Goal: Information Seeking & Learning: Learn about a topic

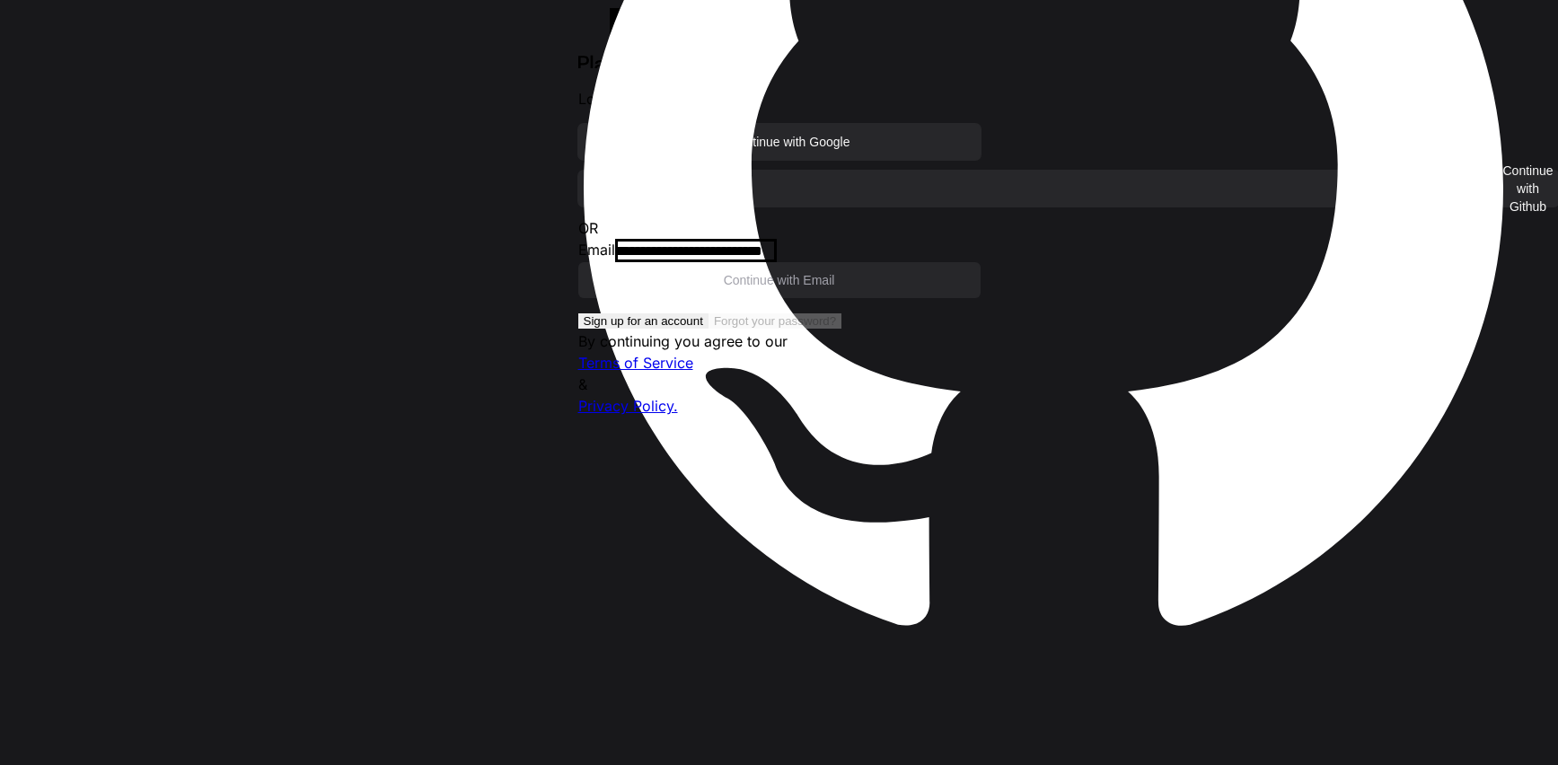
scroll to position [37323, 0]
click at [726, 262] on input "email" at bounding box center [696, 252] width 162 height 22
type input "**********"
click at [728, 289] on span "Continue with Email" at bounding box center [779, 280] width 111 height 18
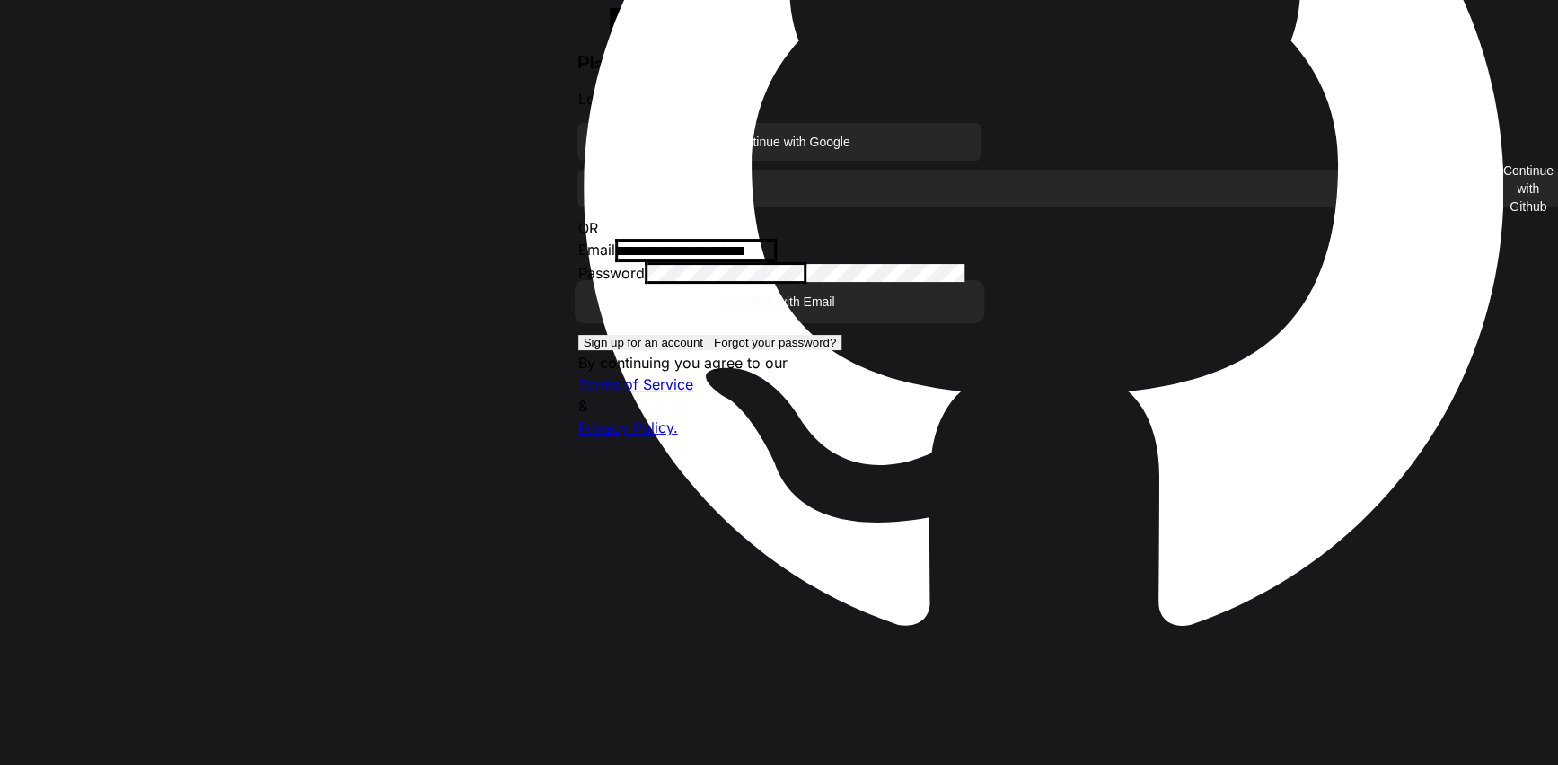
click at [578, 284] on button "Continue with Email" at bounding box center [779, 302] width 402 height 36
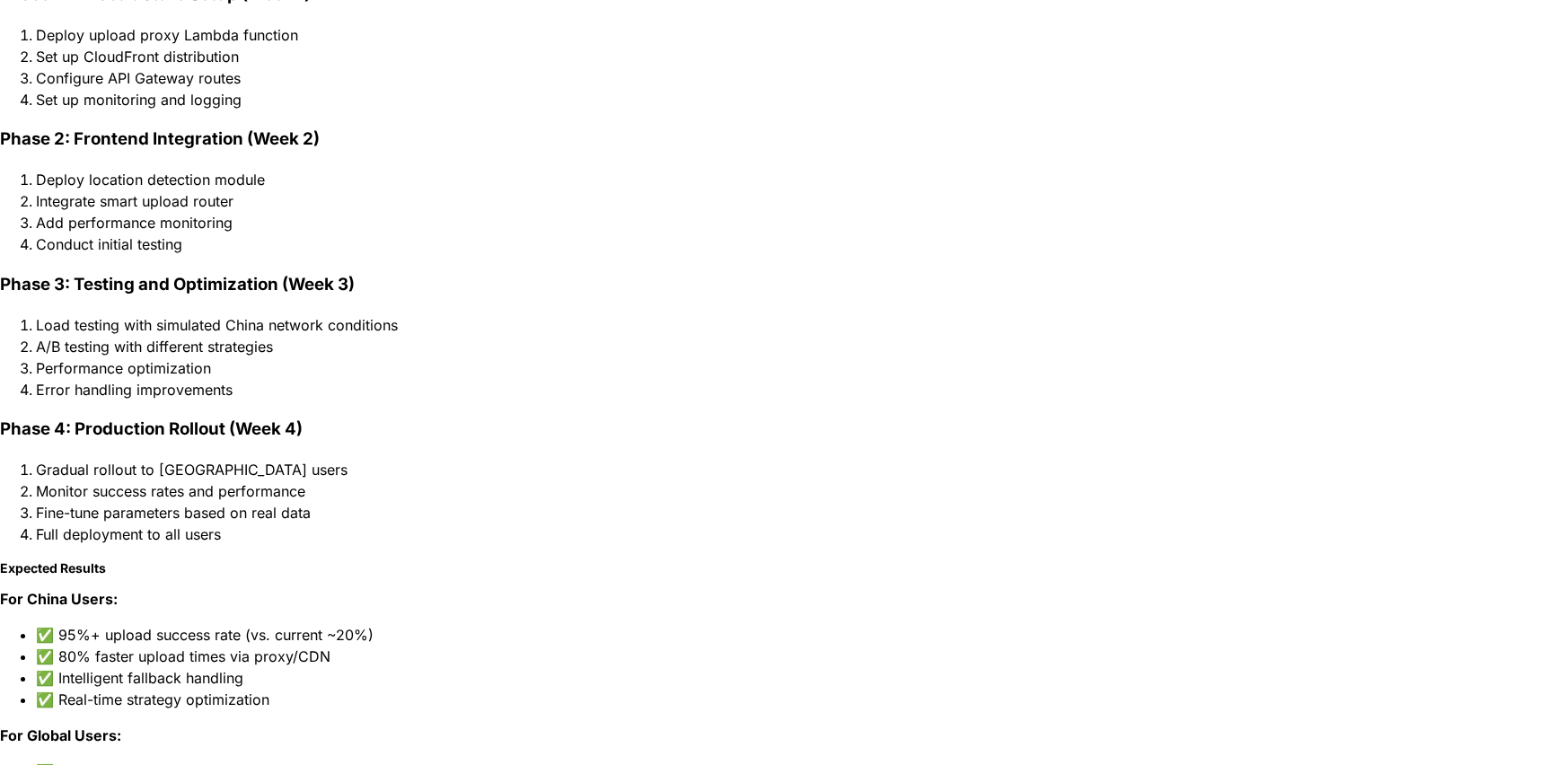
scroll to position [0, 0]
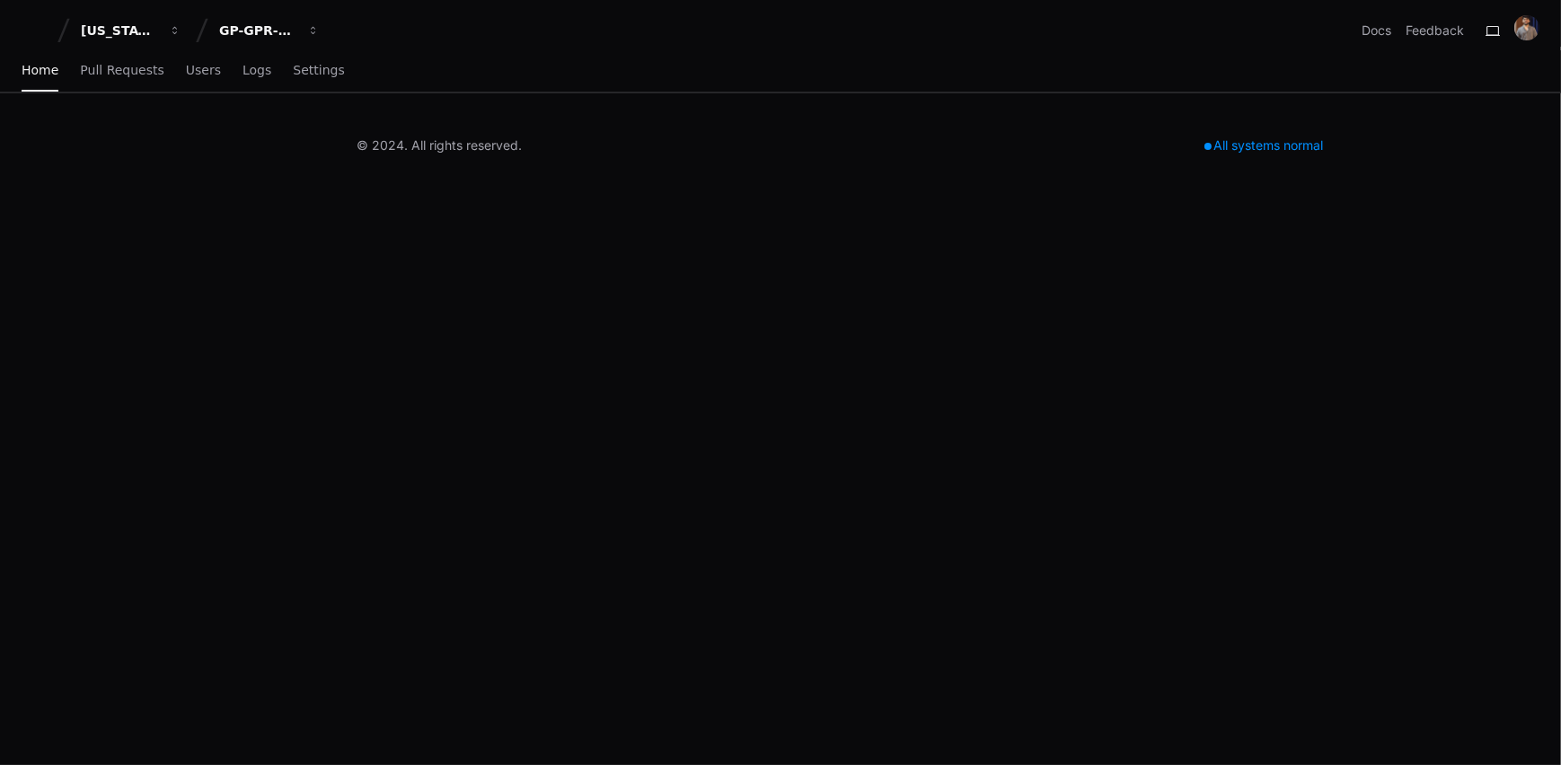
click at [33, 245] on div "[US_STATE] Pacific GP-GPR-CXPortal Docs Feedback Home Pull Requests Users Logs …" at bounding box center [780, 382] width 1561 height 765
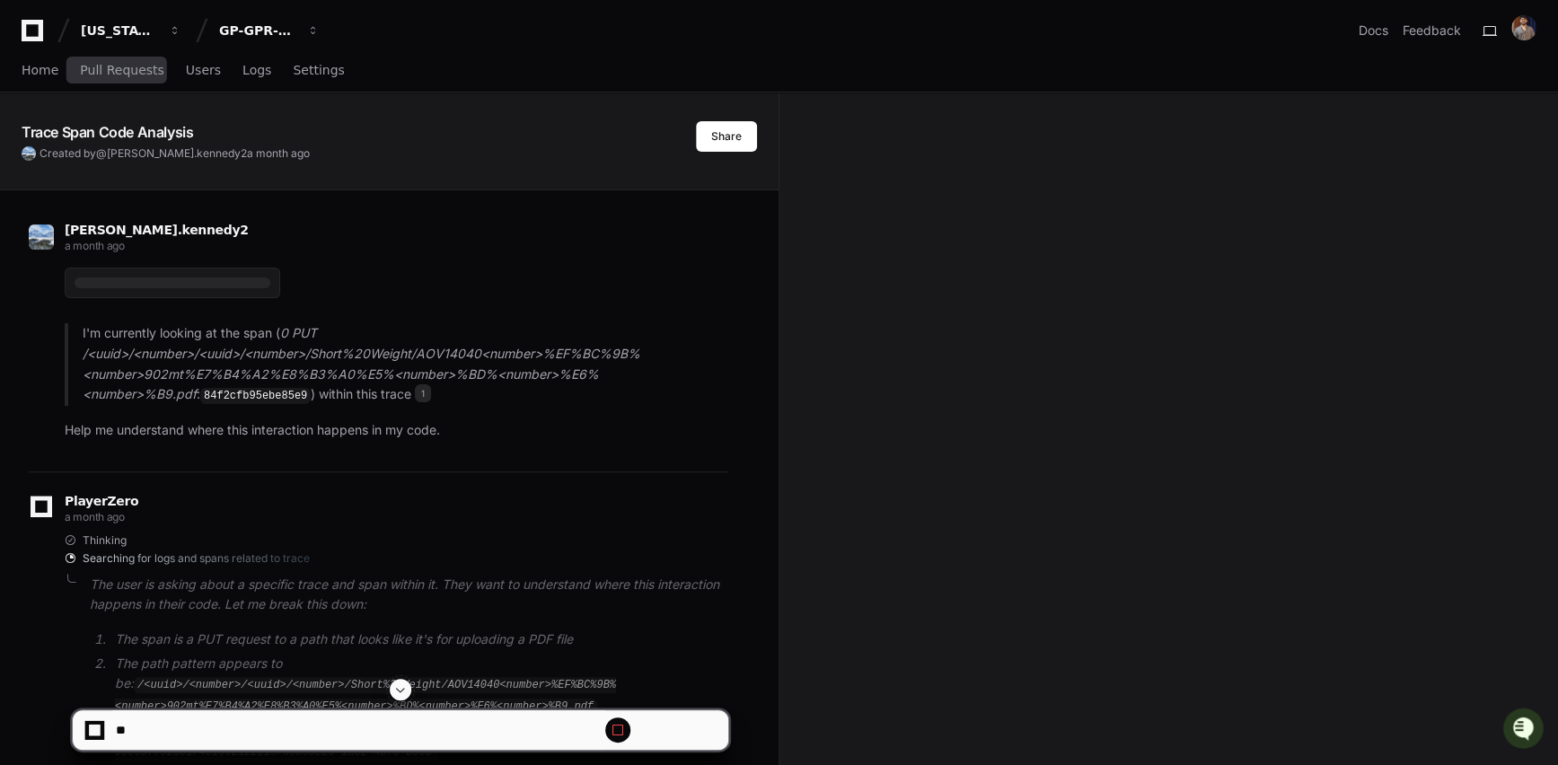
click at [60, 73] on div "Home Pull Requests Users Logs Settings" at bounding box center [183, 70] width 323 height 41
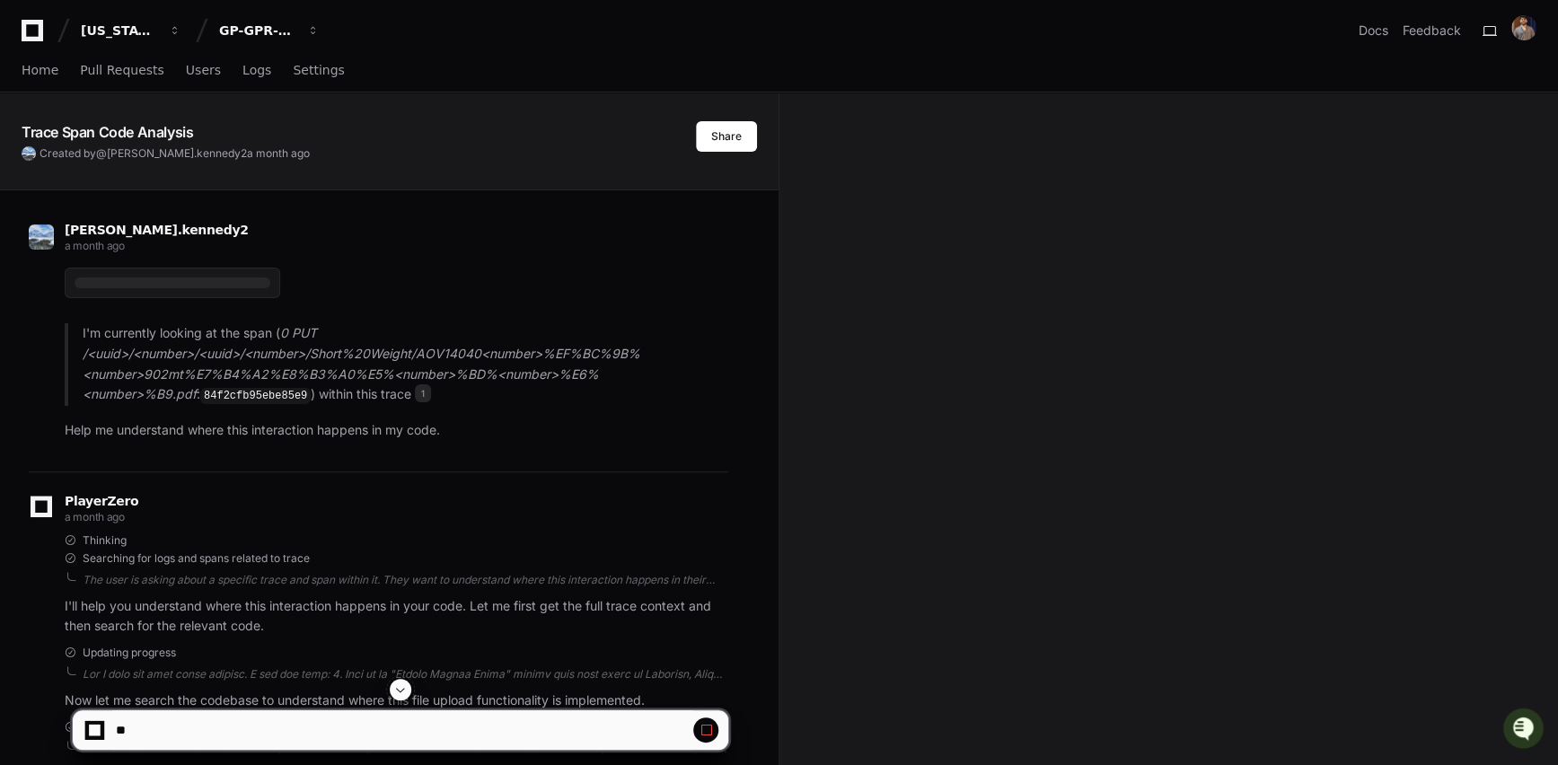
click at [18, 79] on div "Home Pull Requests Users Logs Settings" at bounding box center [779, 71] width 1558 height 42
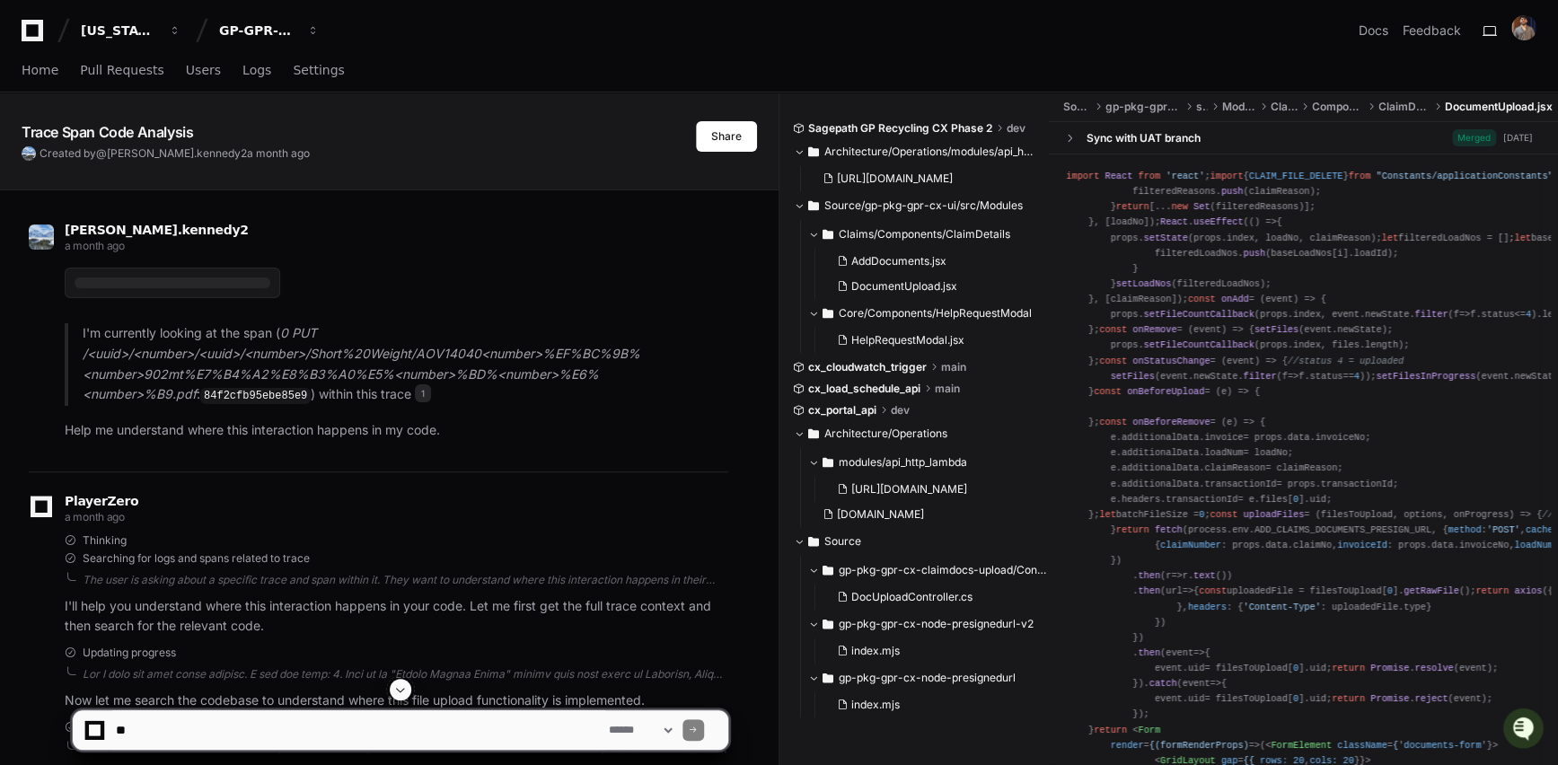
click at [38, 37] on icon at bounding box center [33, 31] width 22 height 22
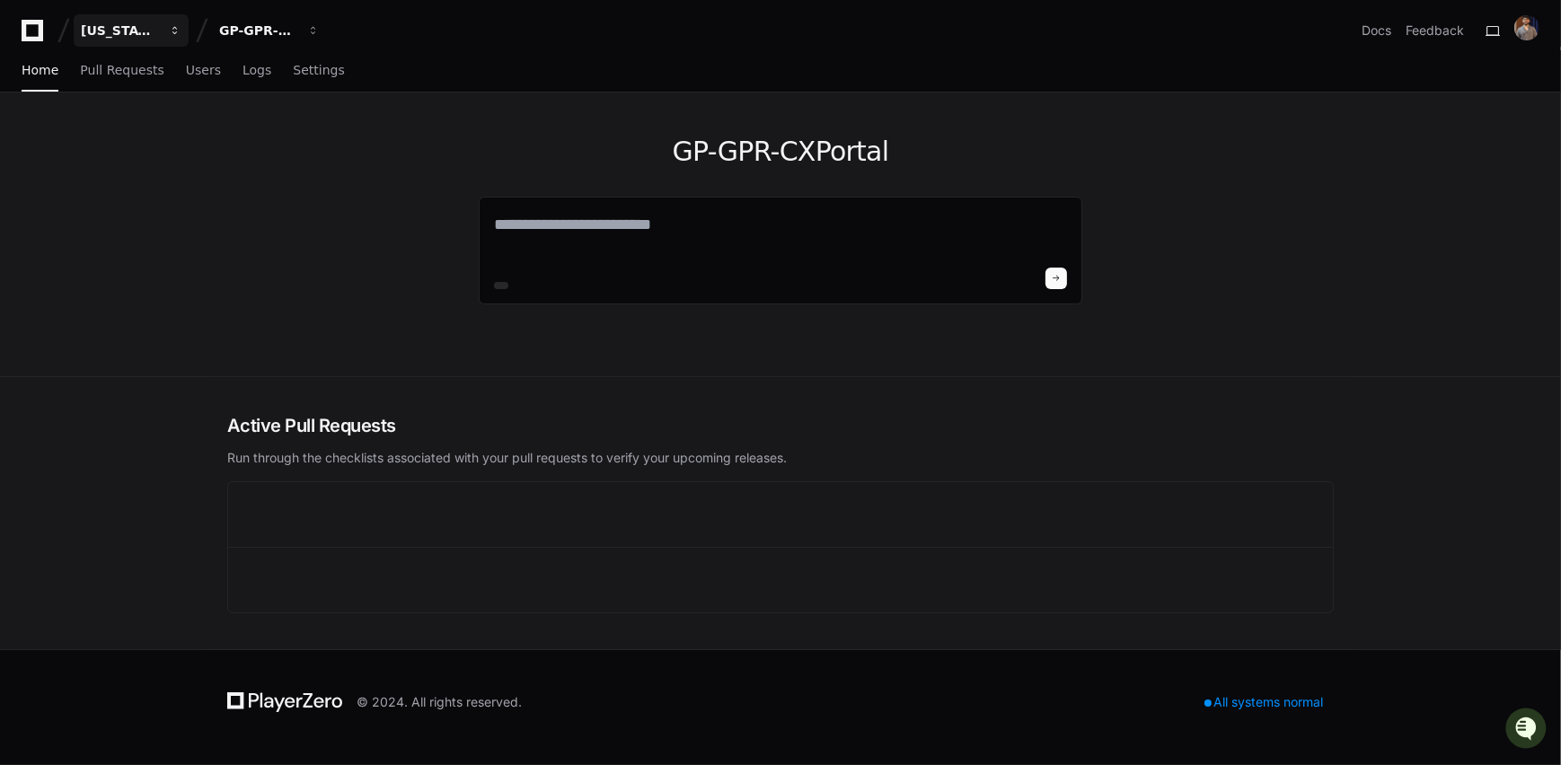
click at [102, 32] on div "[US_STATE] Pacific" at bounding box center [119, 31] width 77 height 18
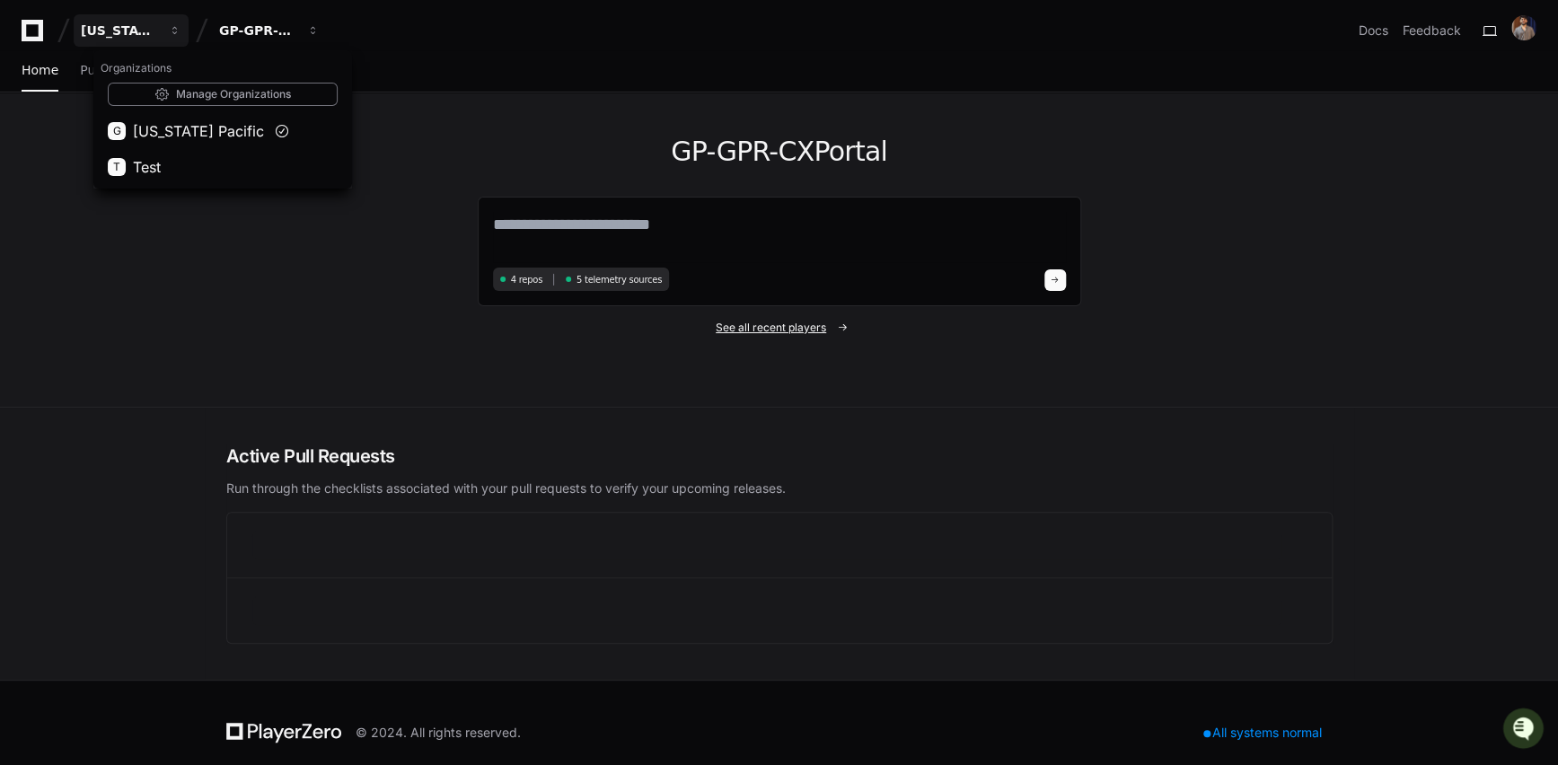
click at [495, 328] on link "See all recent players" at bounding box center [780, 328] width 604 height 14
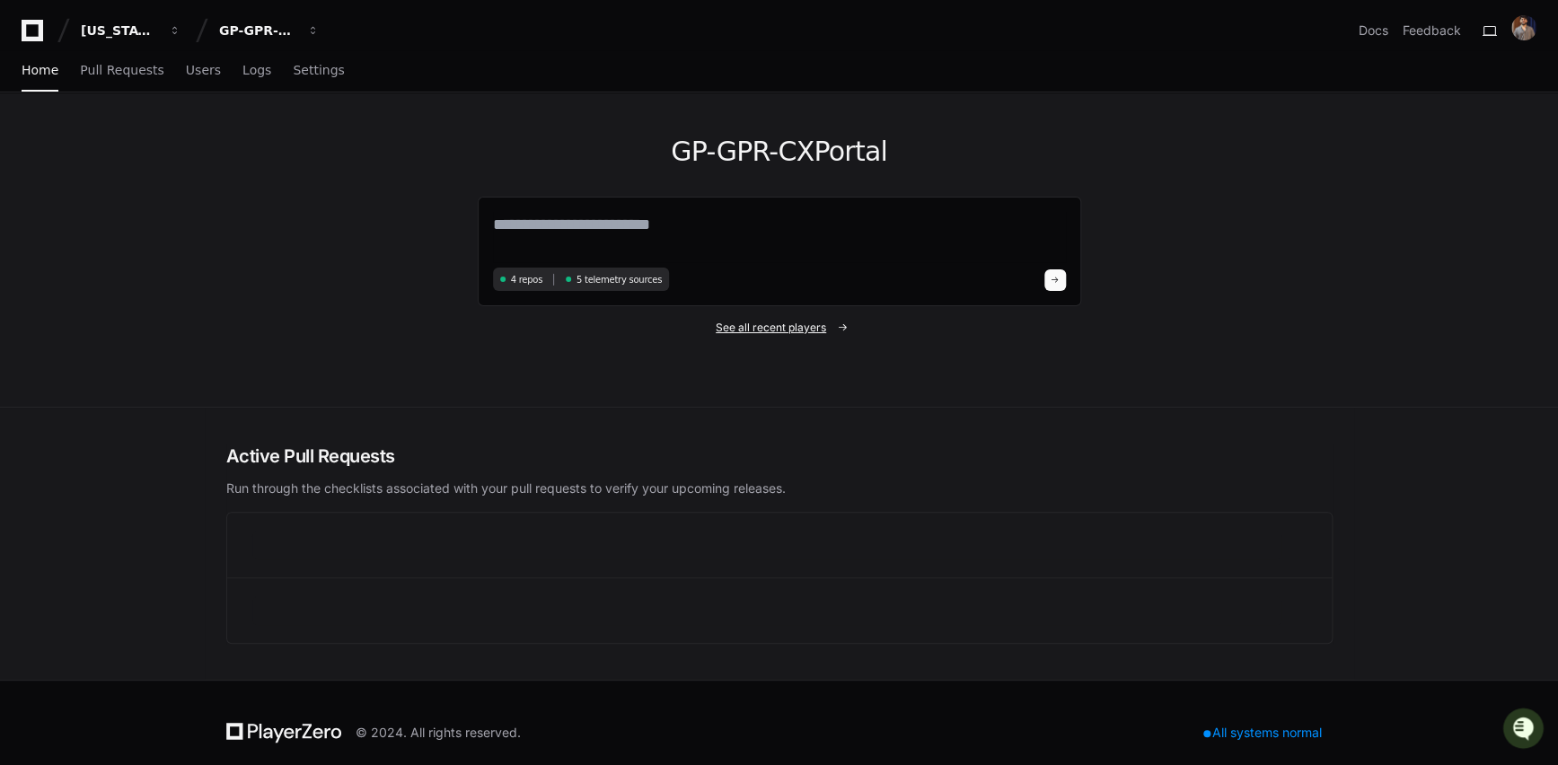
click at [774, 321] on span "See all recent players" at bounding box center [771, 328] width 110 height 14
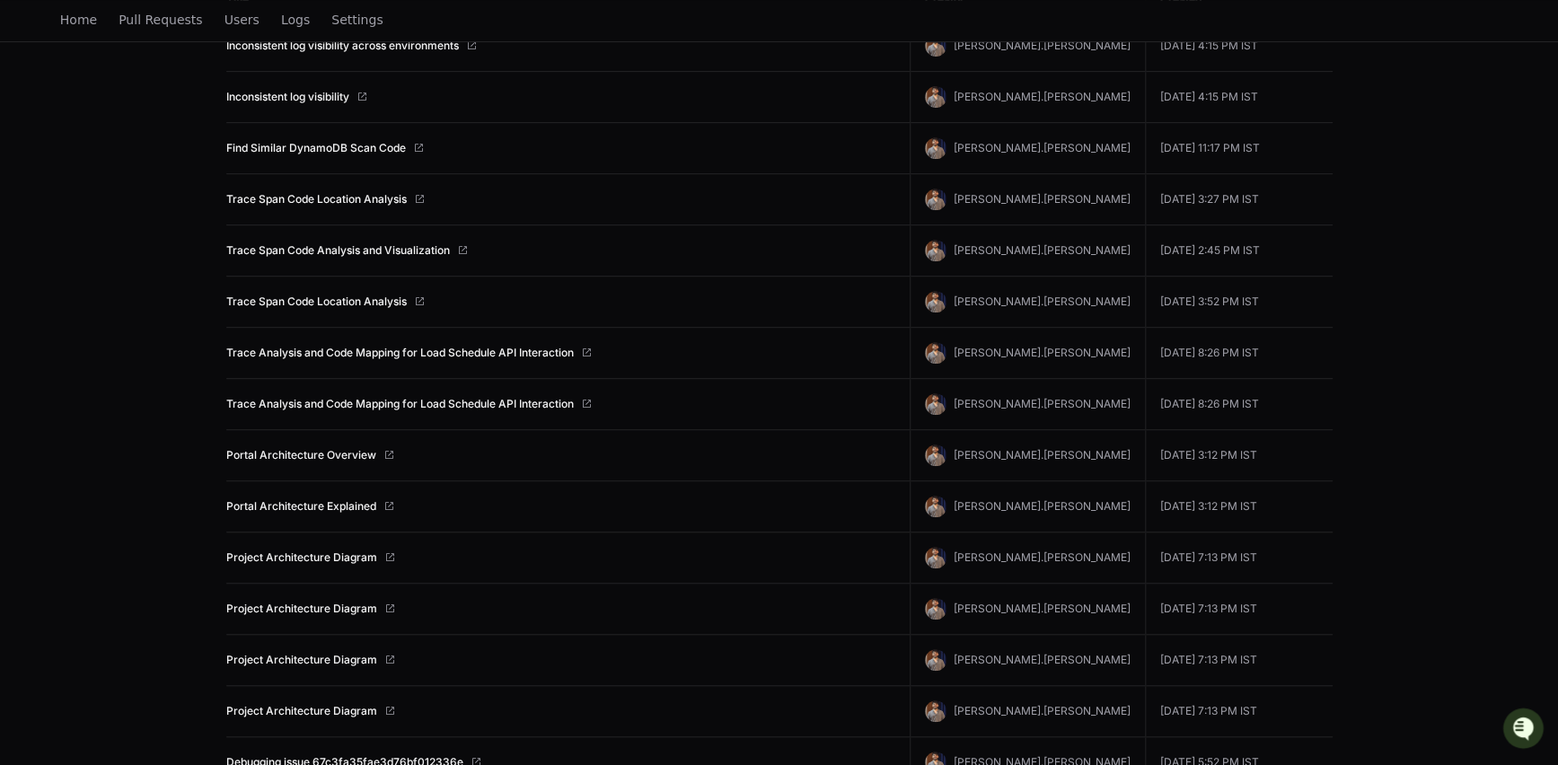
scroll to position [354, 0]
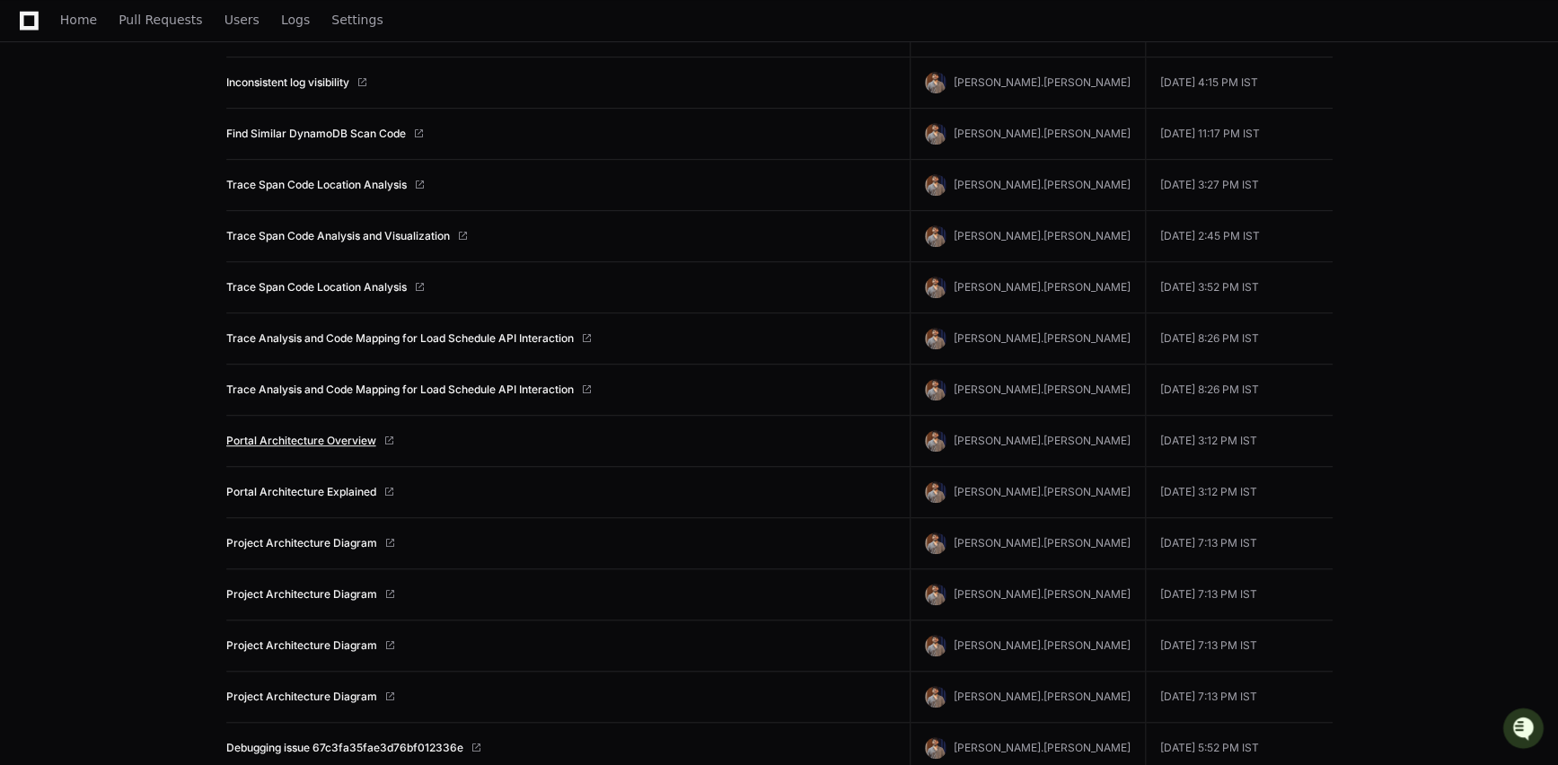
click at [347, 440] on link "Portal Architecture Overview" at bounding box center [301, 441] width 150 height 14
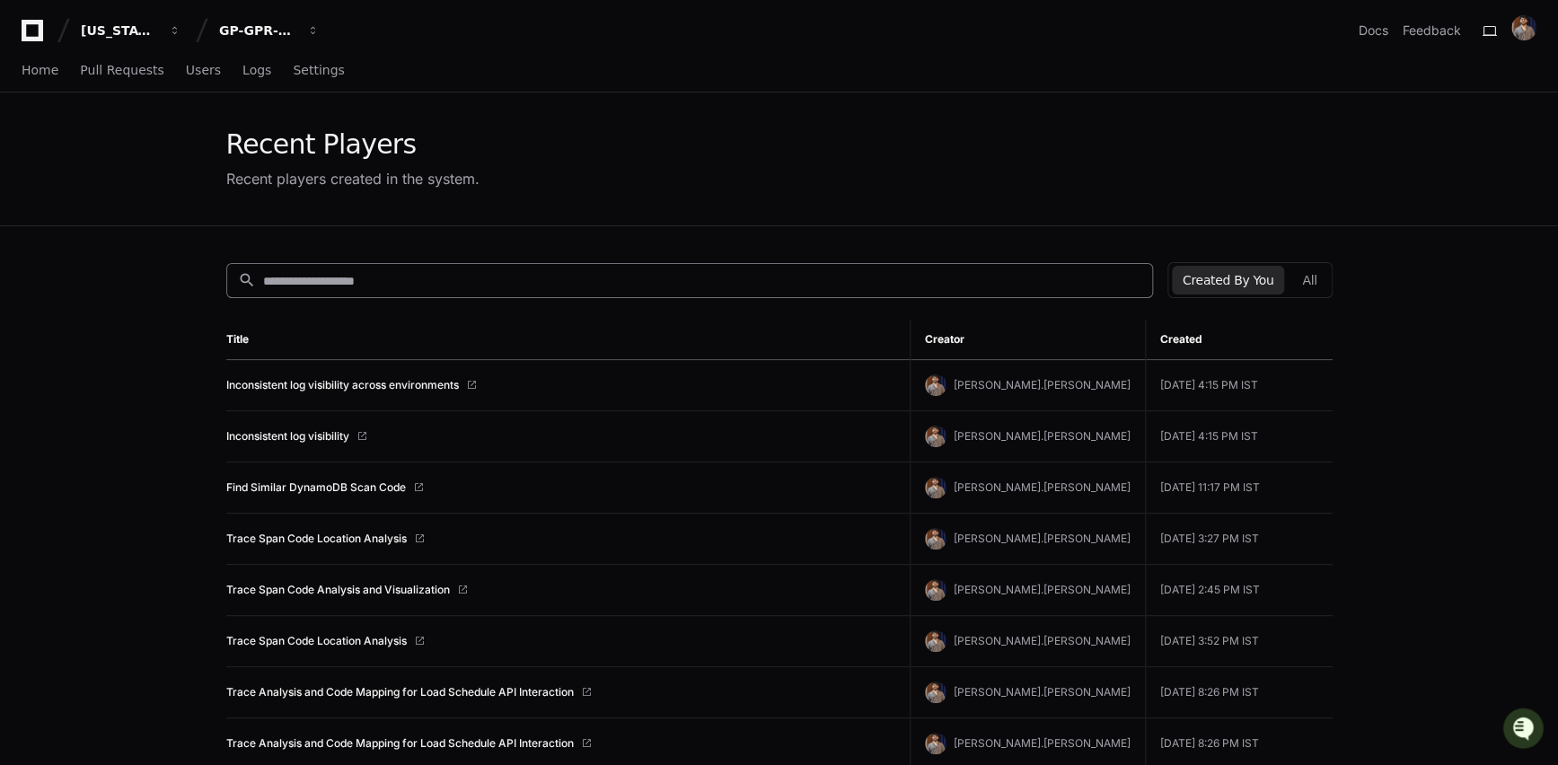
click at [543, 294] on div "search" at bounding box center [689, 280] width 927 height 35
click at [1314, 278] on button "All" at bounding box center [1310, 280] width 36 height 29
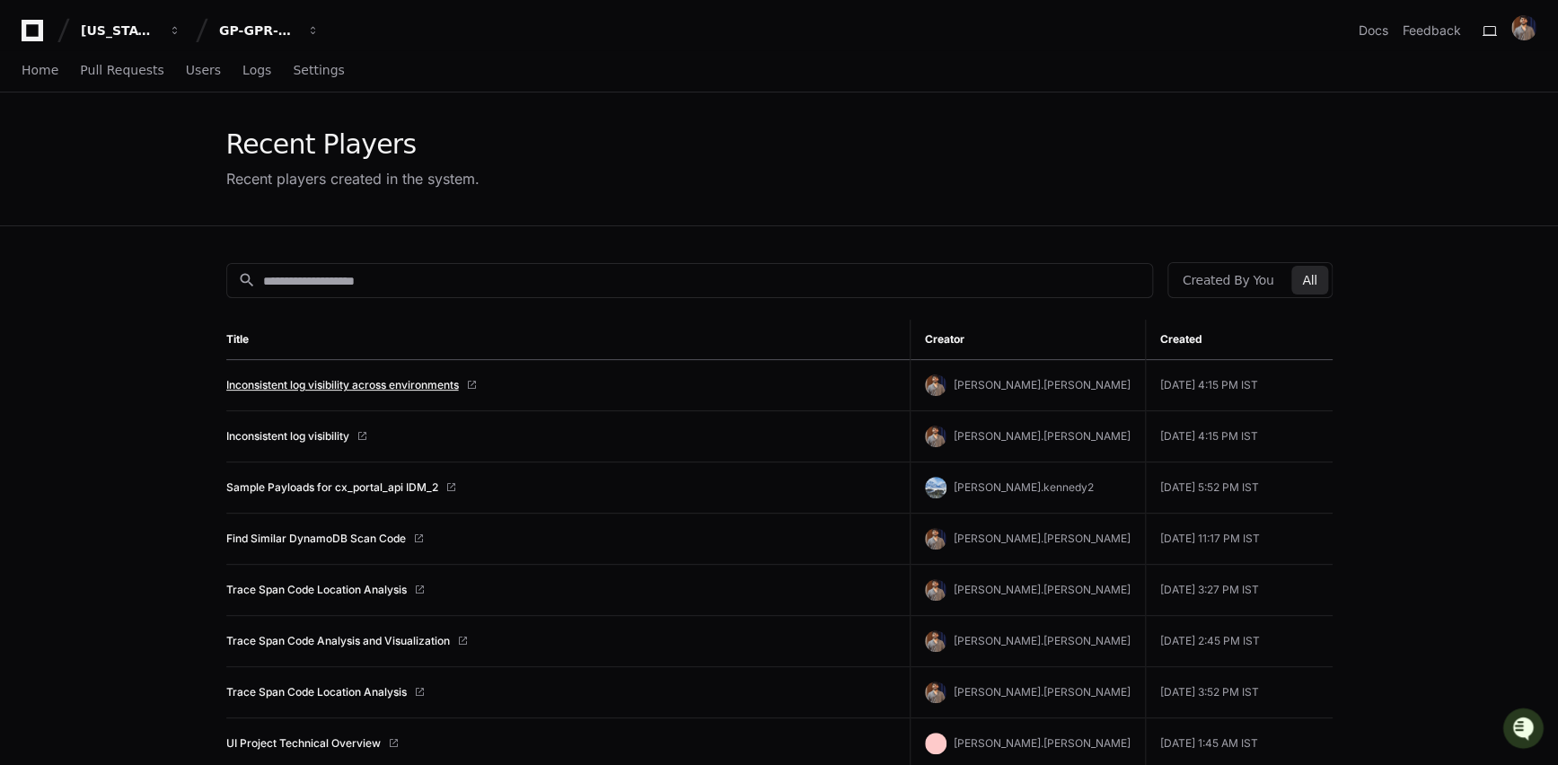
click at [392, 380] on link "Inconsistent log visibility across environments" at bounding box center [342, 385] width 233 height 14
click at [53, 73] on span "Home" at bounding box center [40, 70] width 37 height 11
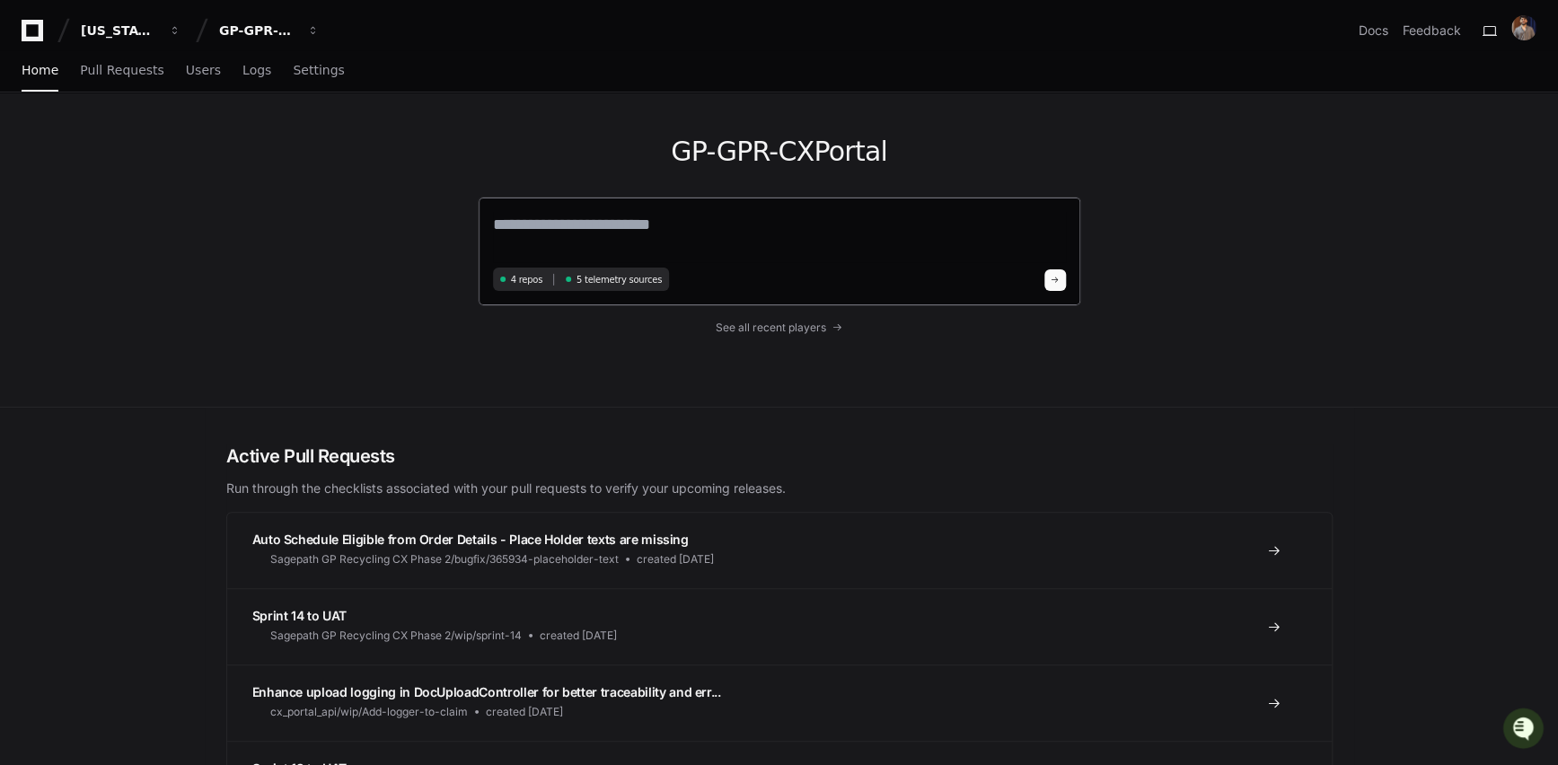
click at [614, 232] on textarea at bounding box center [779, 237] width 573 height 50
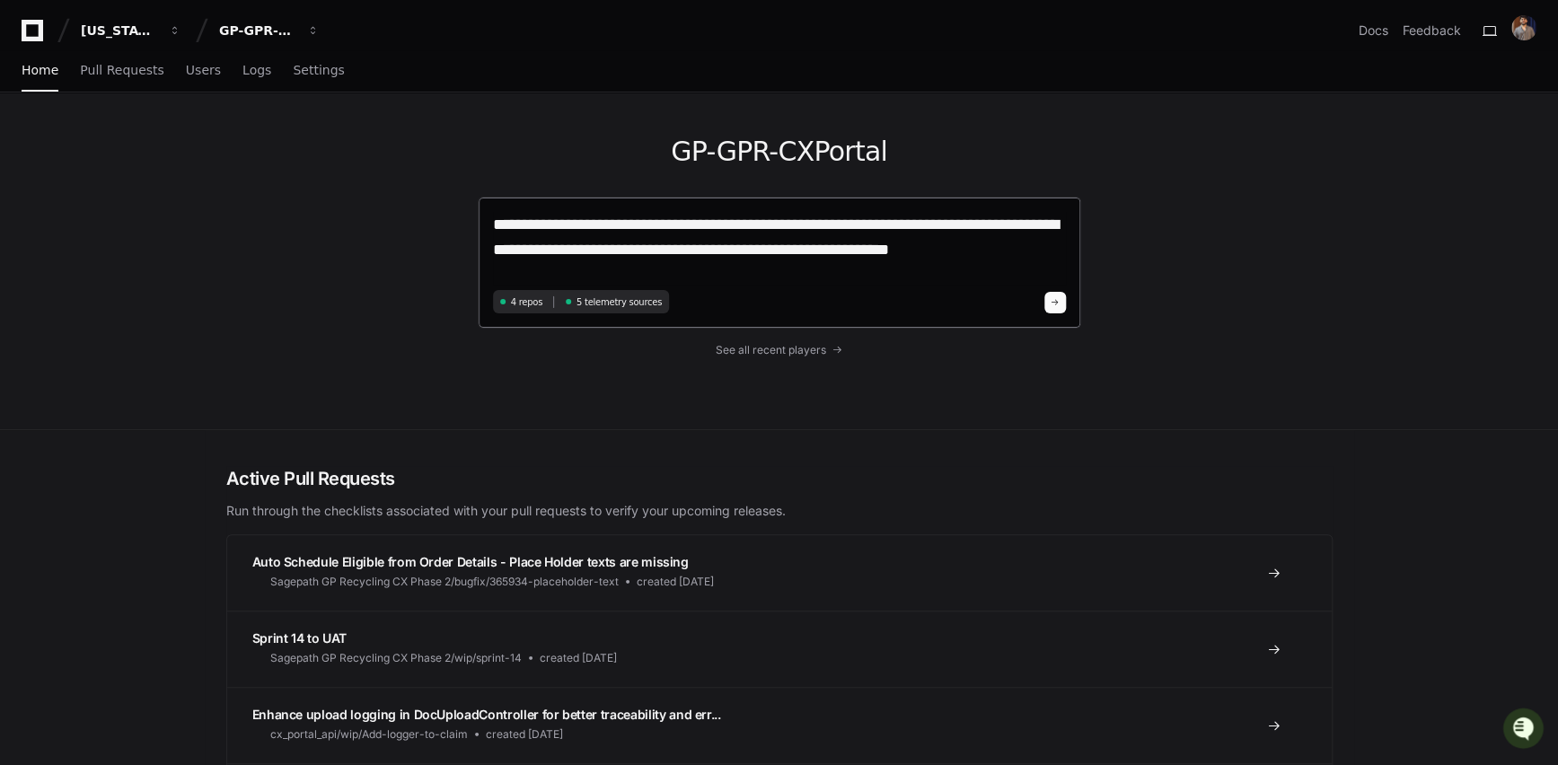
type textarea "**********"
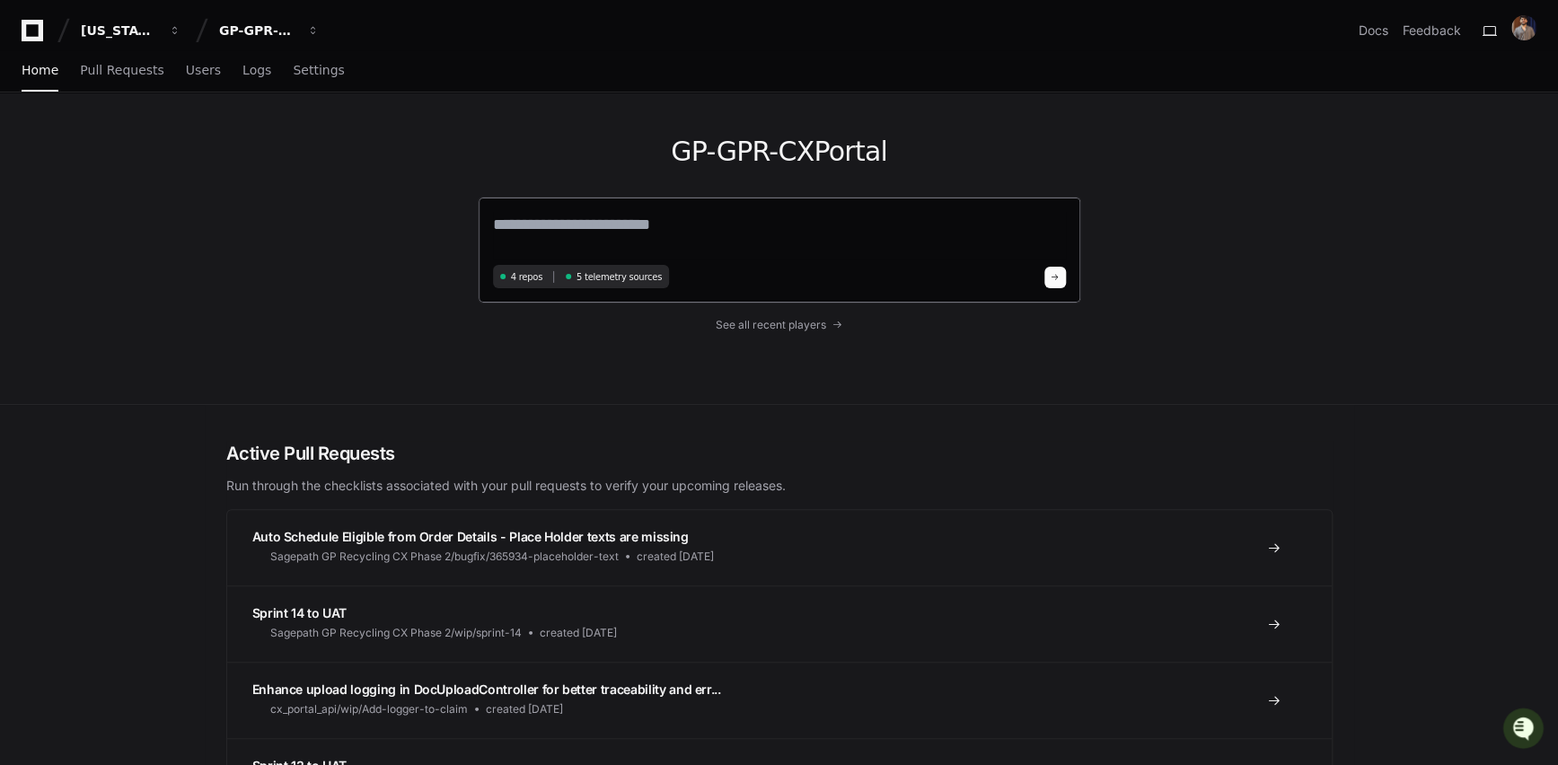
click at [605, 223] on textarea at bounding box center [779, 236] width 573 height 48
paste textarea "**********"
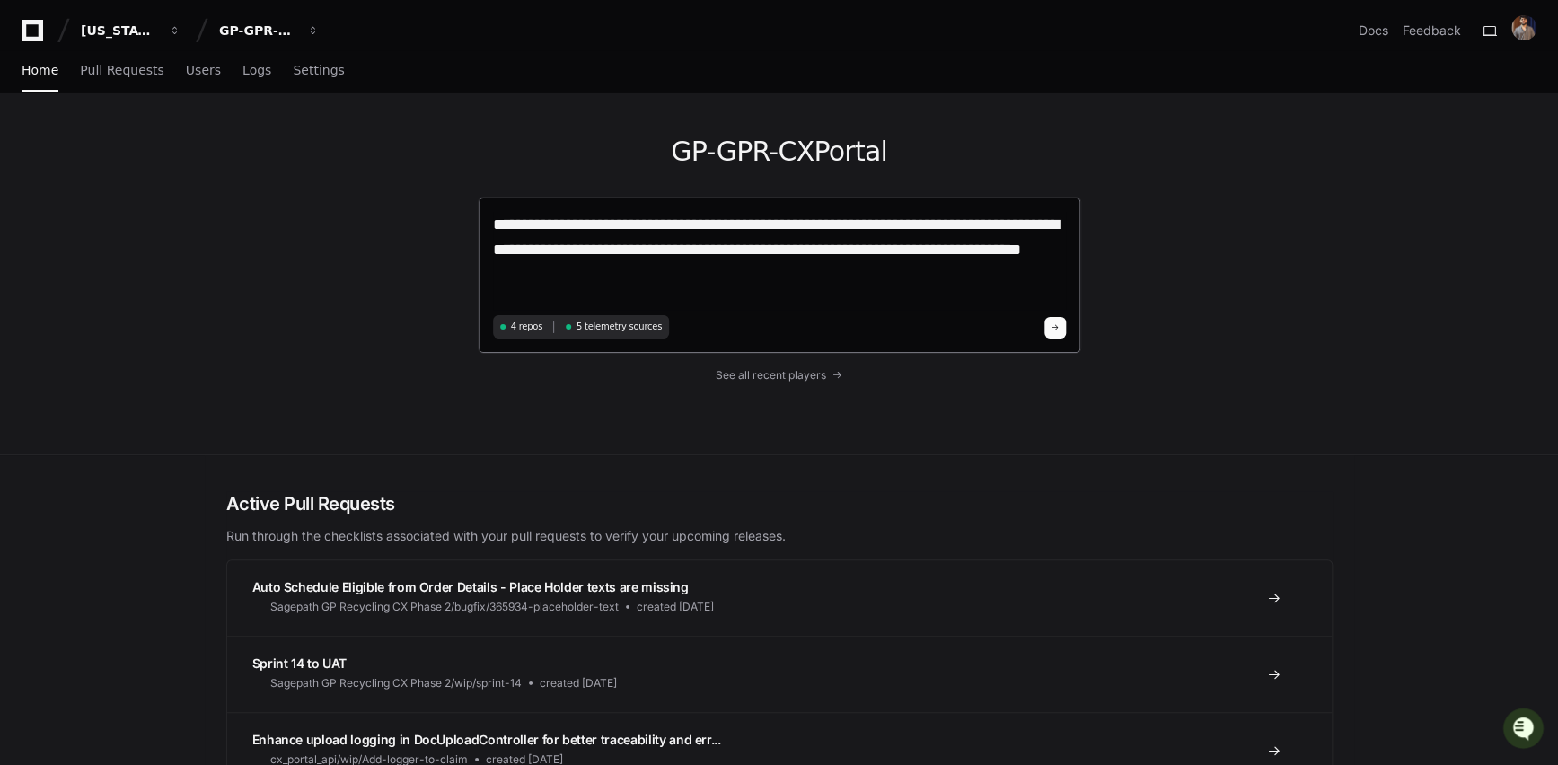
type textarea "**********"
click at [1046, 328] on button at bounding box center [1056, 328] width 22 height 22
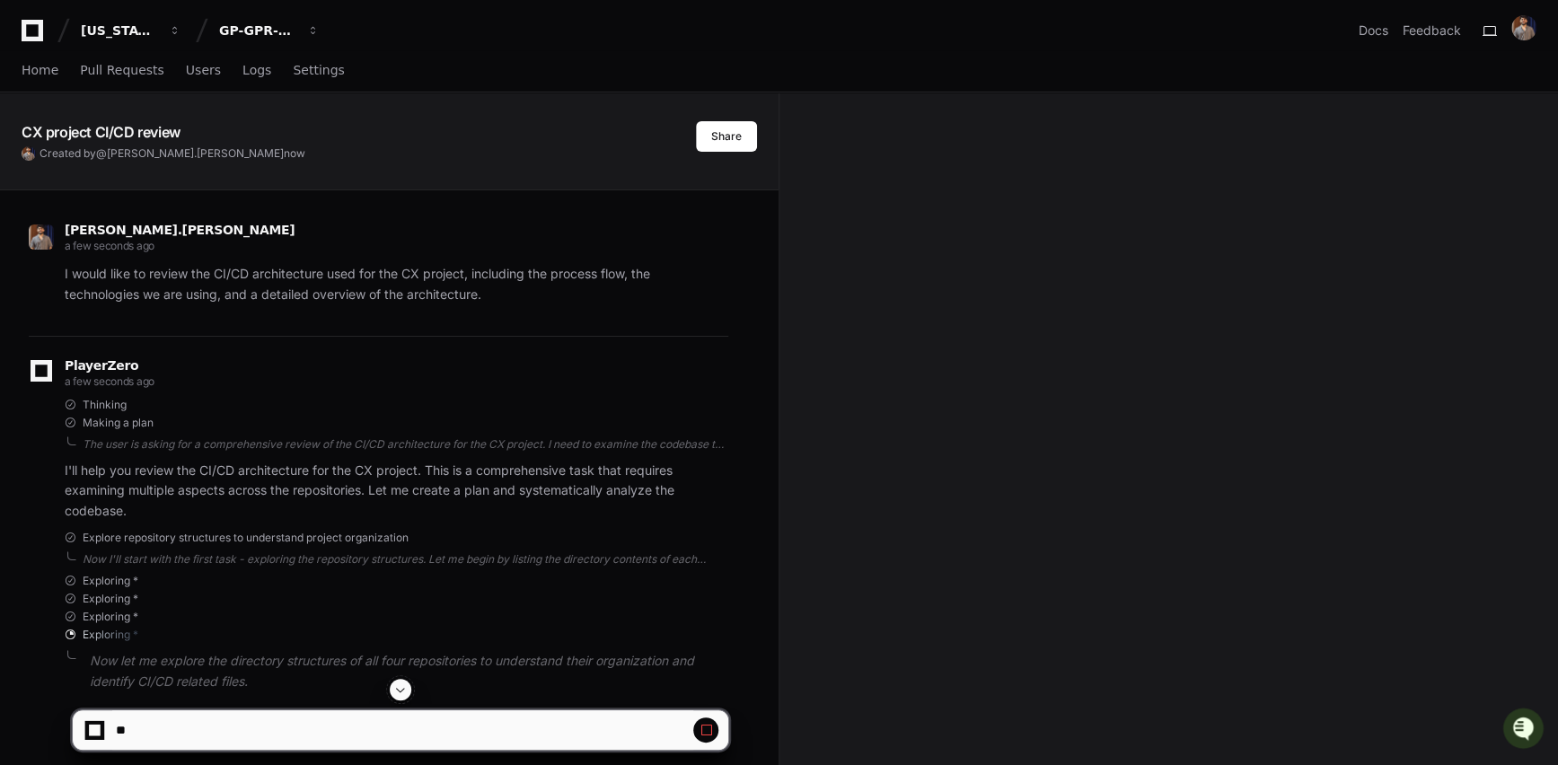
click at [410, 688] on button at bounding box center [401, 690] width 22 height 22
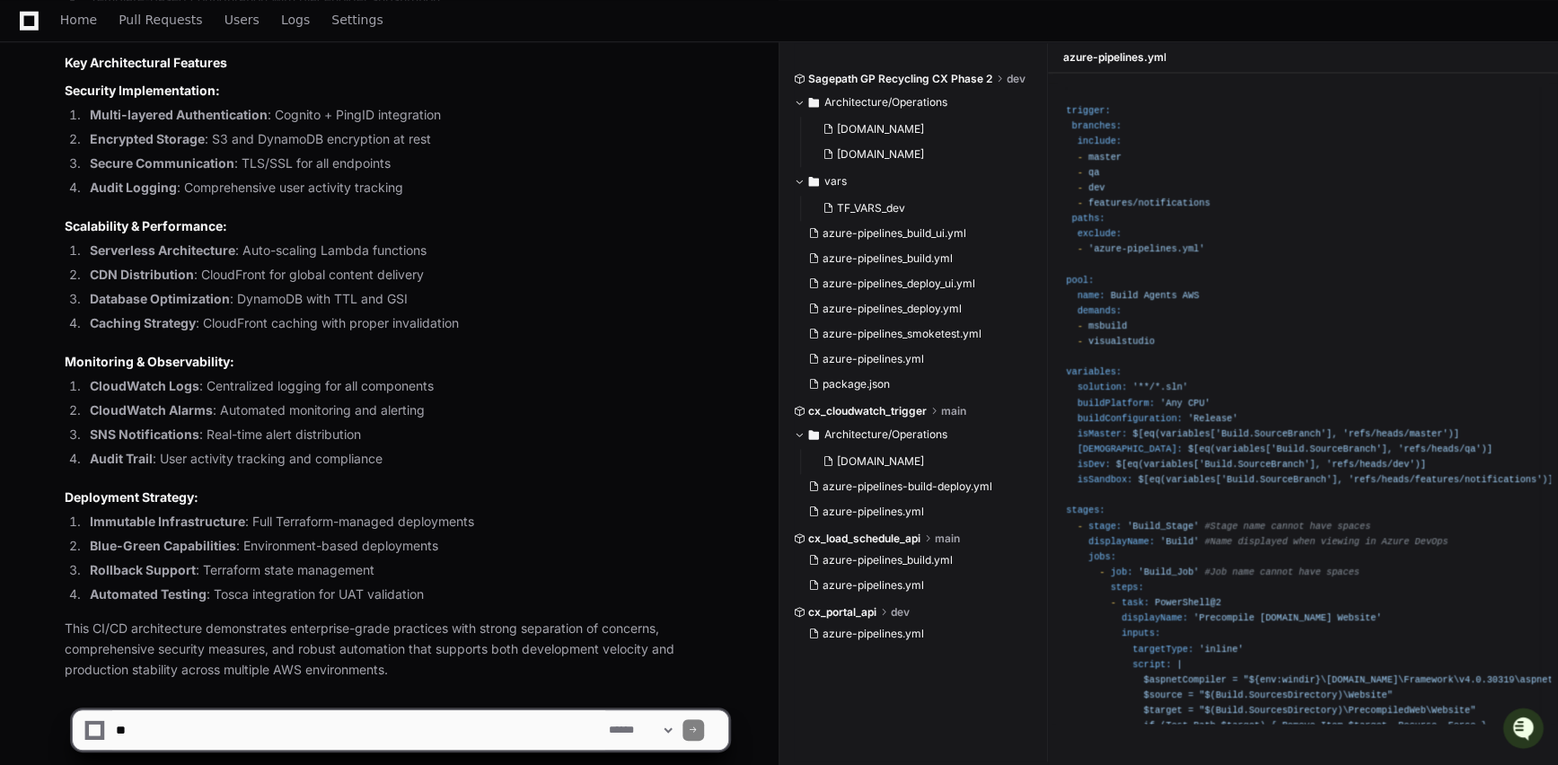
scroll to position [4376, 0]
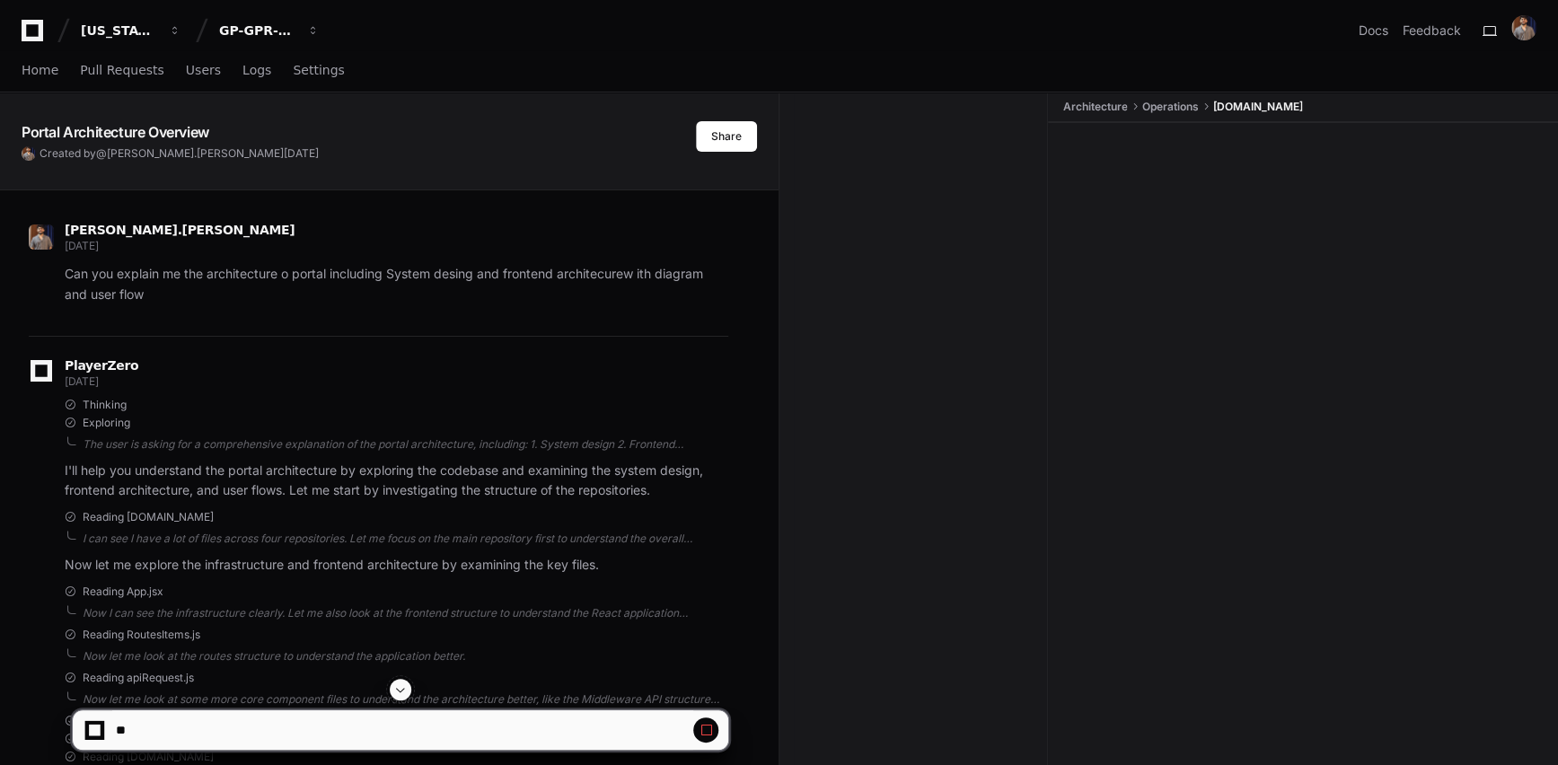
click at [403, 695] on span at bounding box center [400, 690] width 14 height 14
click at [403, 689] on span at bounding box center [400, 690] width 14 height 14
click at [404, 689] on span at bounding box center [400, 690] width 14 height 14
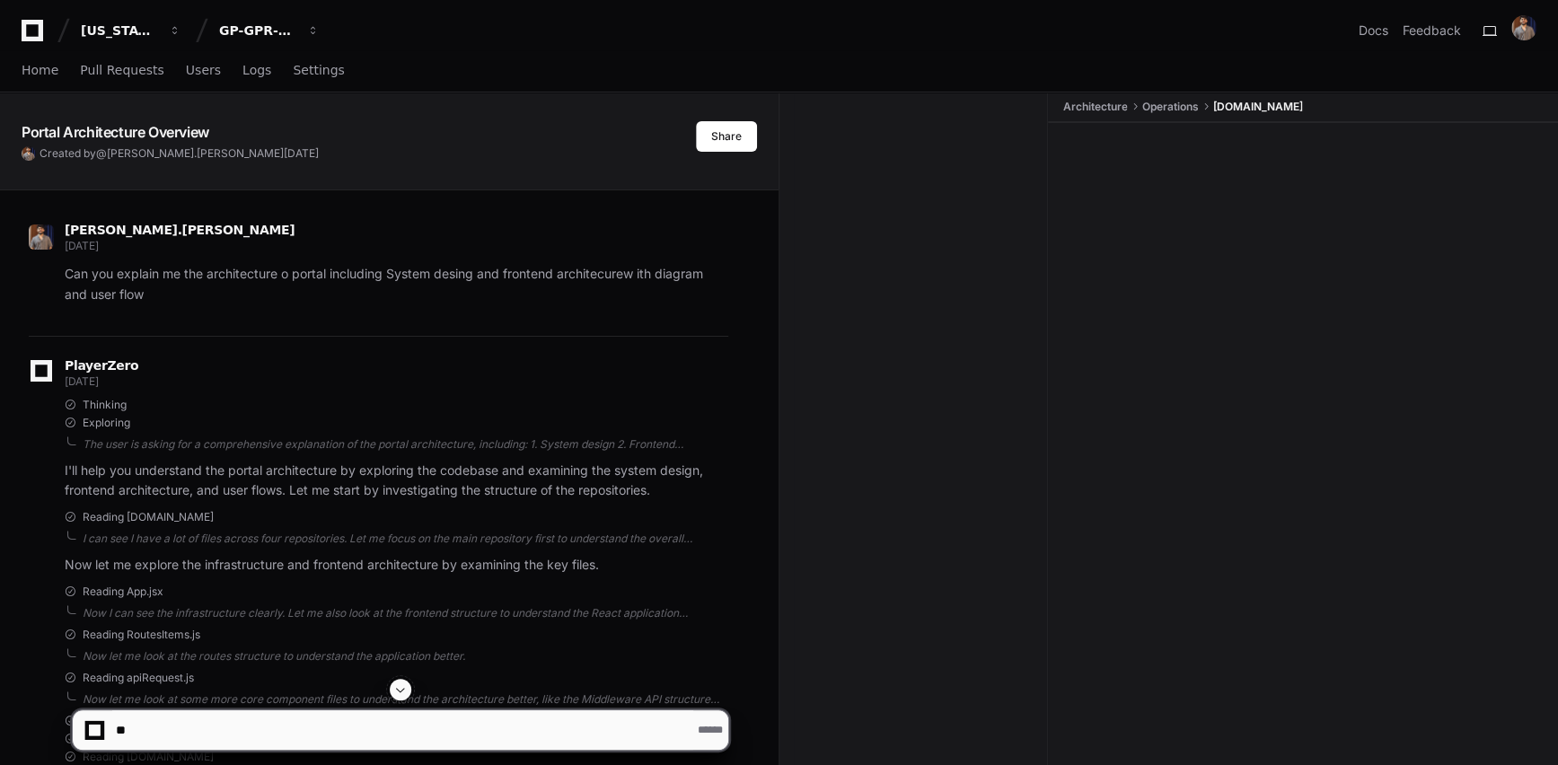
click at [404, 689] on span at bounding box center [400, 690] width 14 height 14
click at [403, 690] on span at bounding box center [400, 690] width 14 height 14
click at [402, 686] on span at bounding box center [400, 690] width 14 height 14
click at [402, 693] on span at bounding box center [400, 690] width 14 height 14
click at [400, 689] on span at bounding box center [400, 690] width 14 height 14
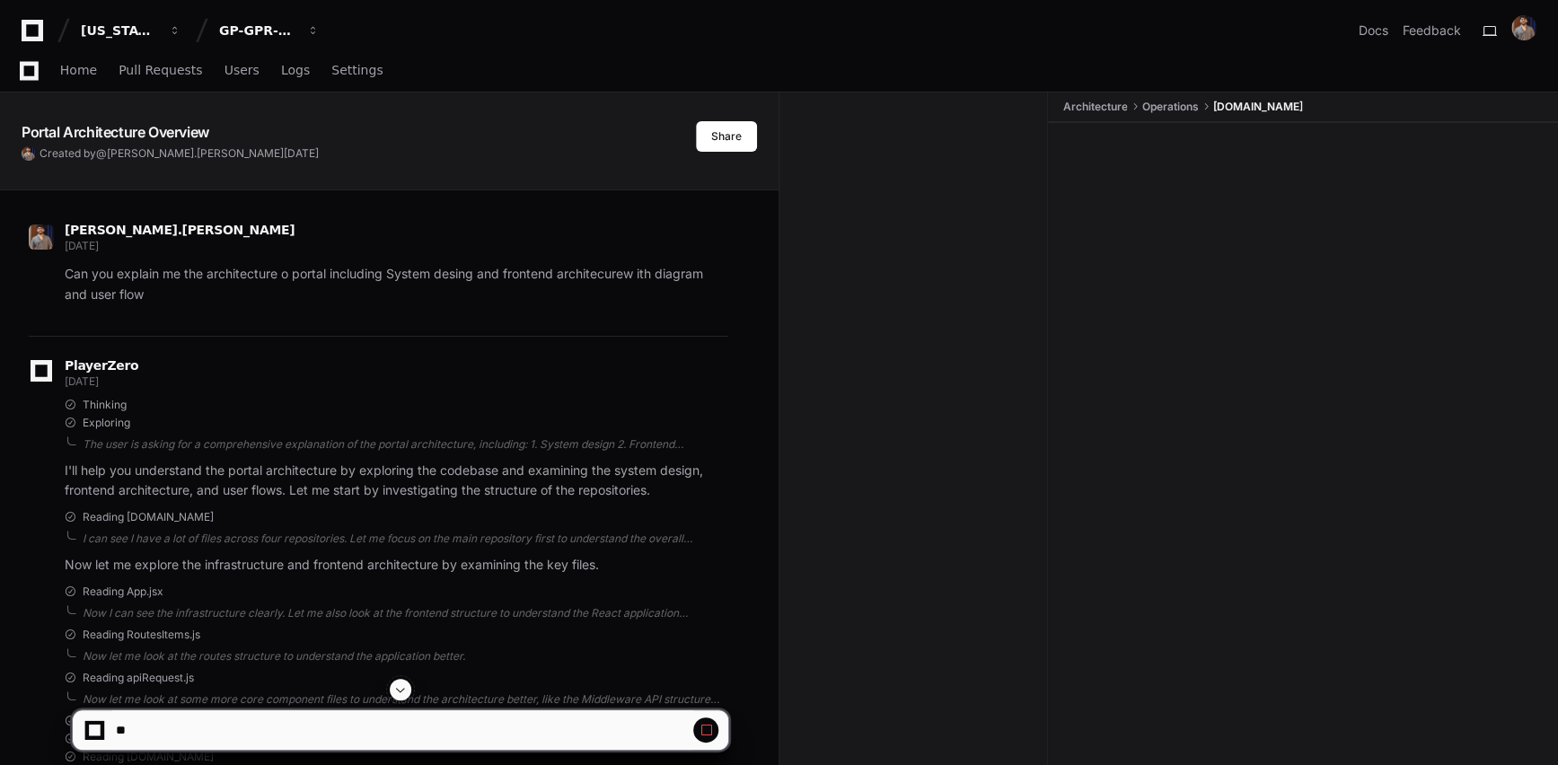
click at [400, 689] on span at bounding box center [400, 690] width 14 height 14
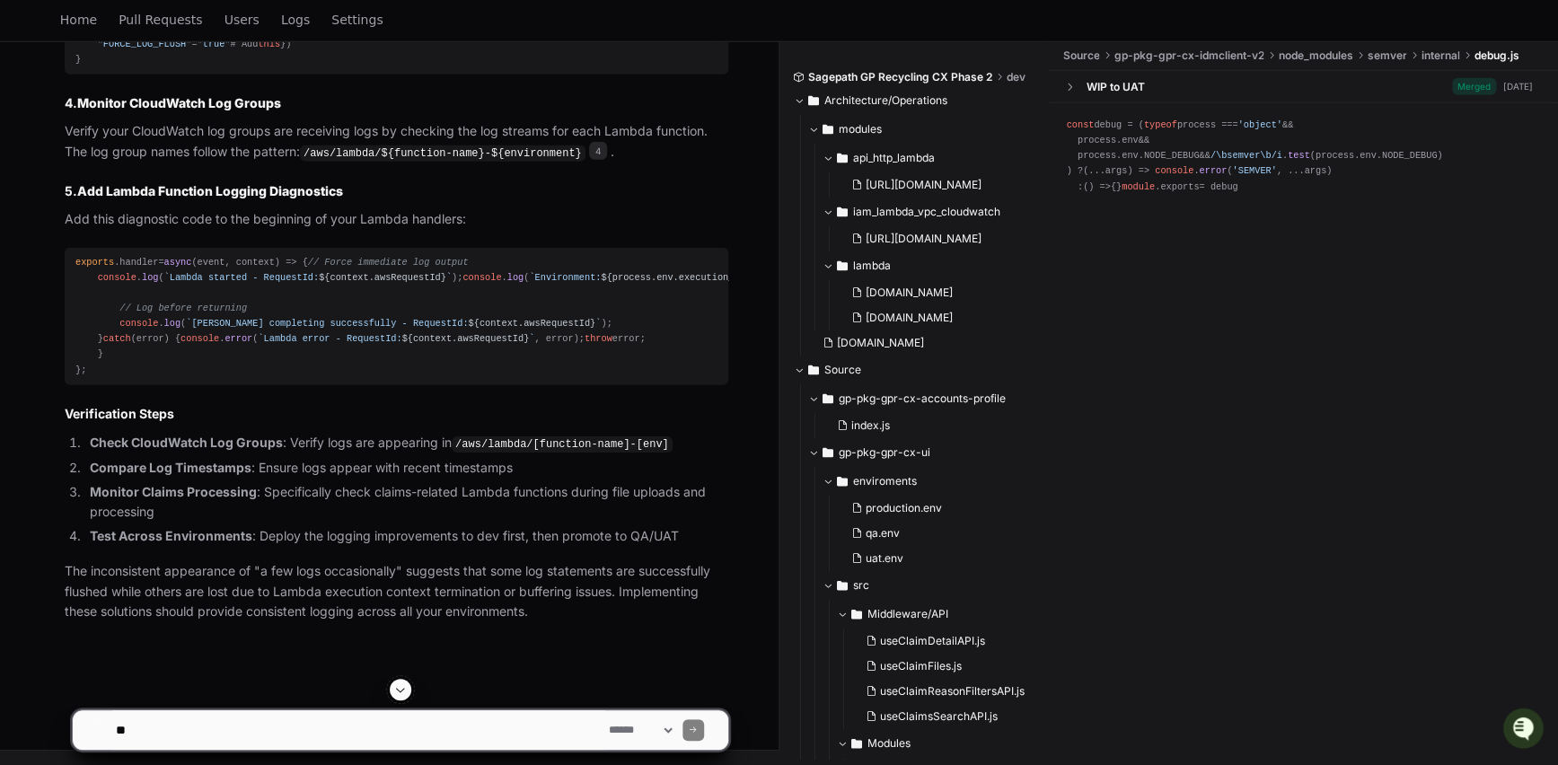
scroll to position [3054, 0]
